Goal: Transaction & Acquisition: Purchase product/service

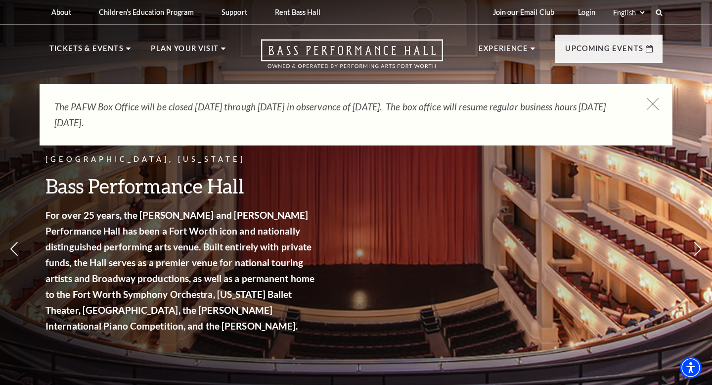
click at [651, 102] on icon at bounding box center [653, 104] width 12 height 12
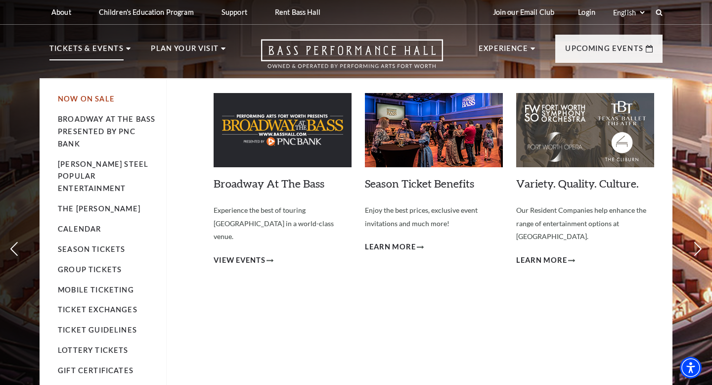
click at [96, 98] on link "Now On Sale" at bounding box center [86, 98] width 57 height 8
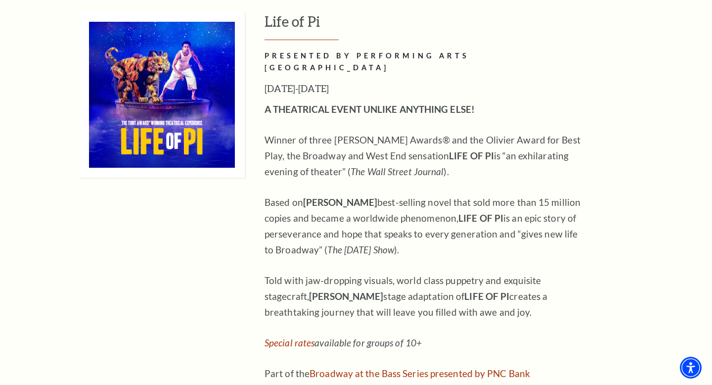
scroll to position [1202, 0]
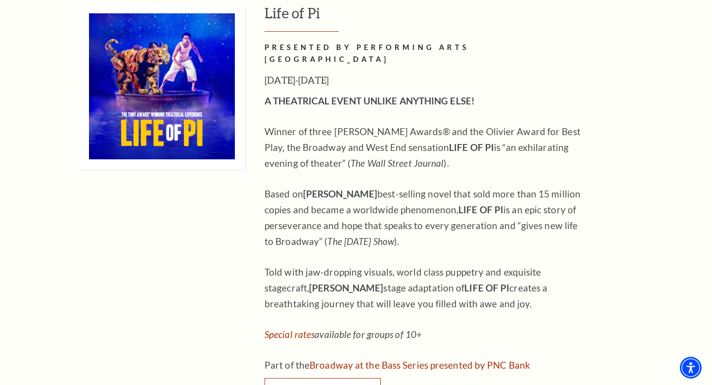
click at [361, 378] on link "Buy Tickets" at bounding box center [323, 392] width 116 height 28
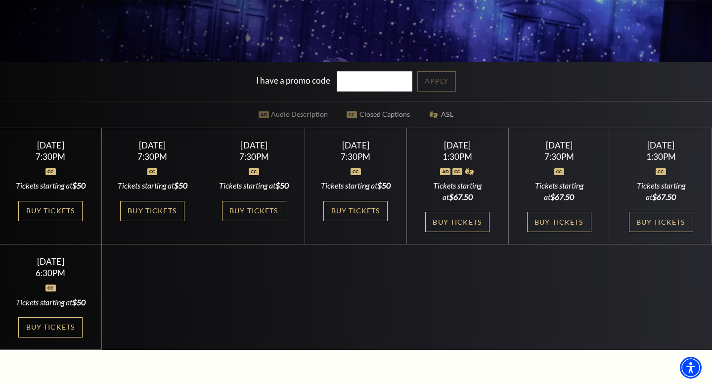
scroll to position [242, 0]
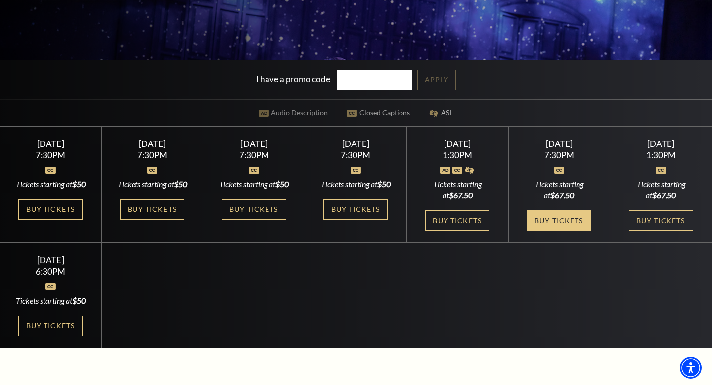
click at [556, 226] on link "Buy Tickets" at bounding box center [559, 220] width 64 height 20
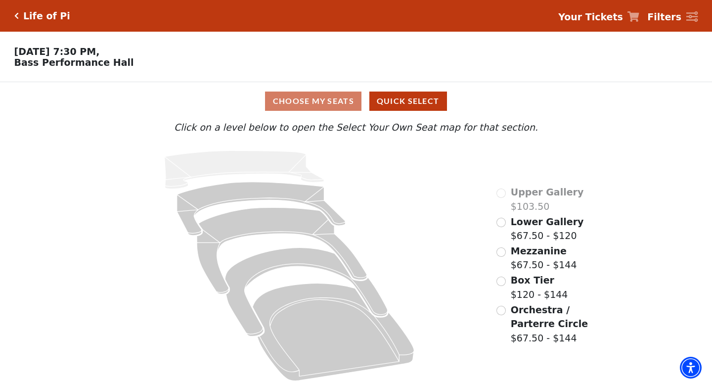
click at [311, 101] on div "Choose My Seats Quick Select" at bounding box center [356, 100] width 534 height 19
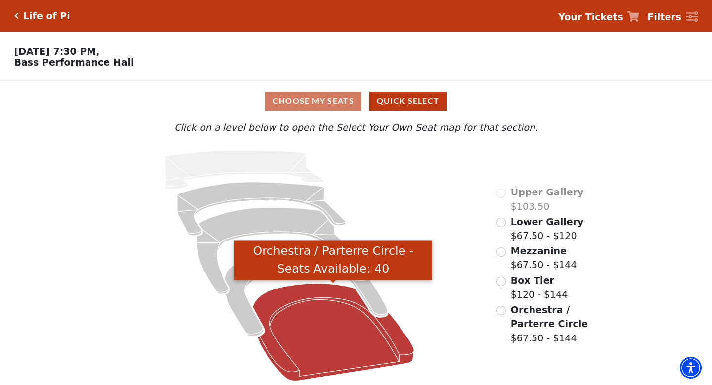
click at [326, 334] on icon "Orchestra / Parterre Circle - Seats Available: 40" at bounding box center [333, 331] width 161 height 97
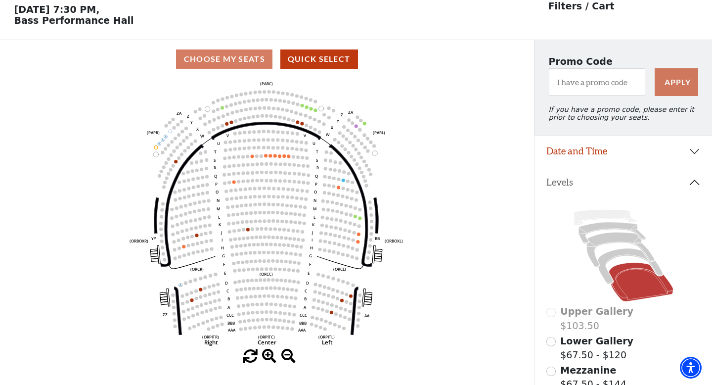
scroll to position [45, 0]
